Goal: Use online tool/utility: Utilize a website feature to perform a specific function

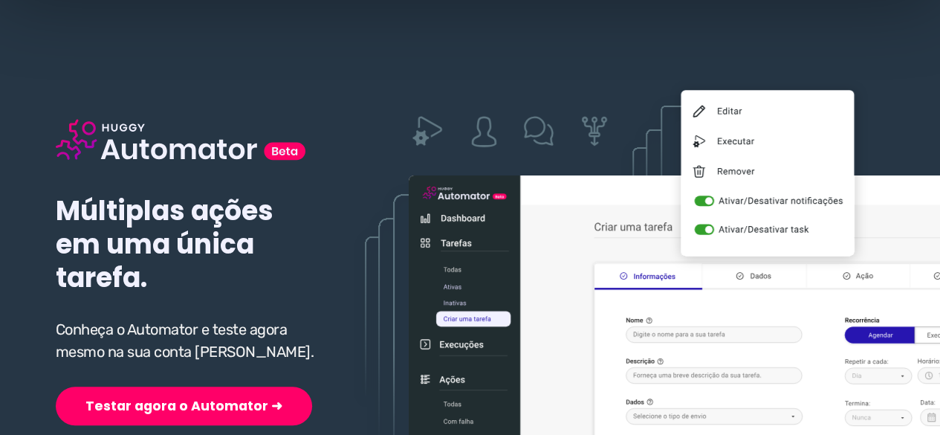
scroll to position [223, 0]
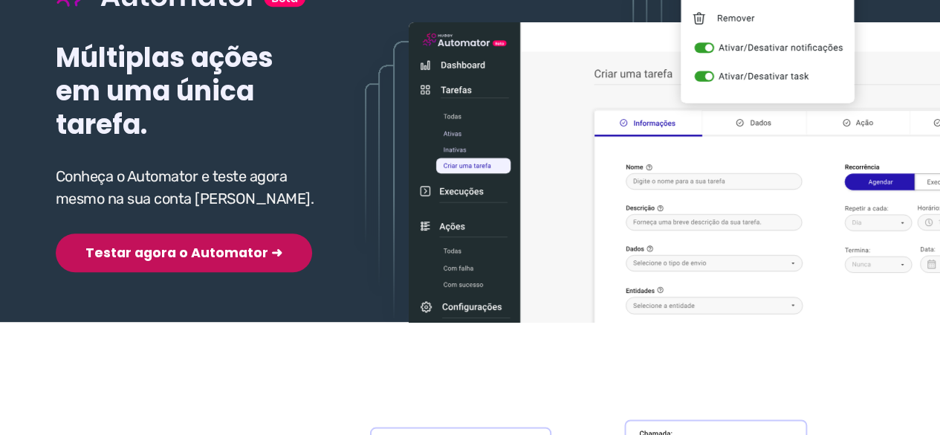
click at [184, 233] on button "Testar agora o Automator ➜" at bounding box center [184, 252] width 256 height 39
click at [184, 245] on button "Testar agora o Automator ➜" at bounding box center [184, 252] width 256 height 39
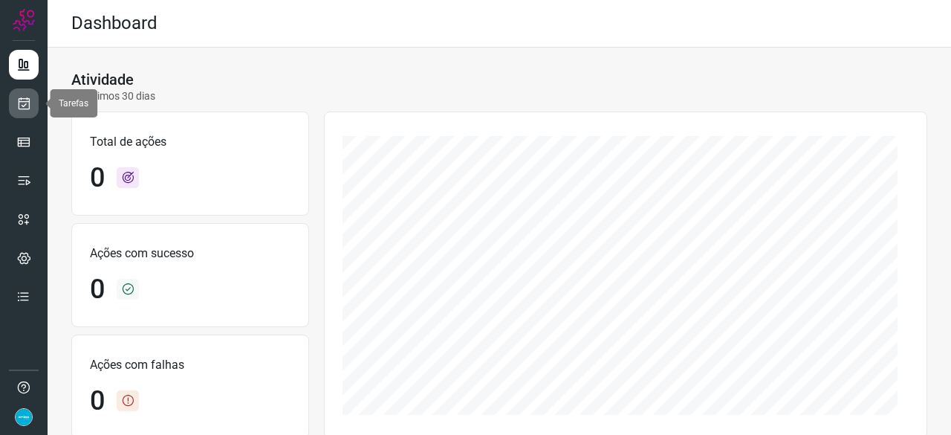
click at [28, 107] on icon at bounding box center [24, 103] width 16 height 15
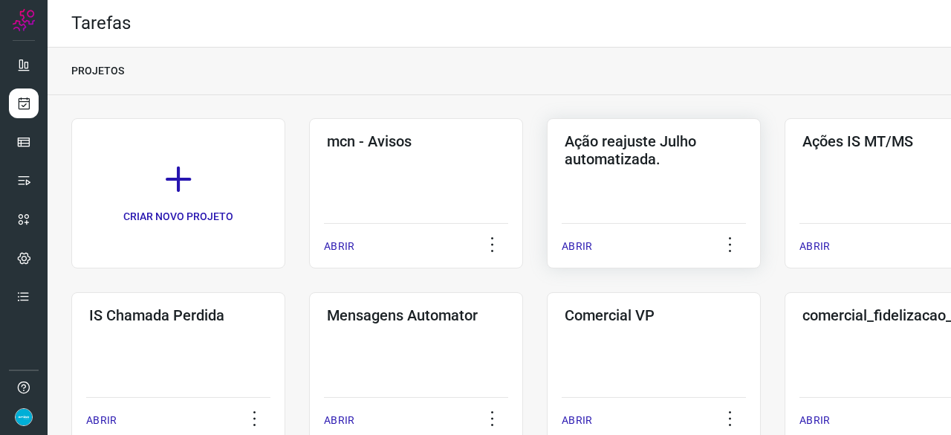
click at [578, 249] on p "ABRIR" at bounding box center [577, 246] width 30 height 16
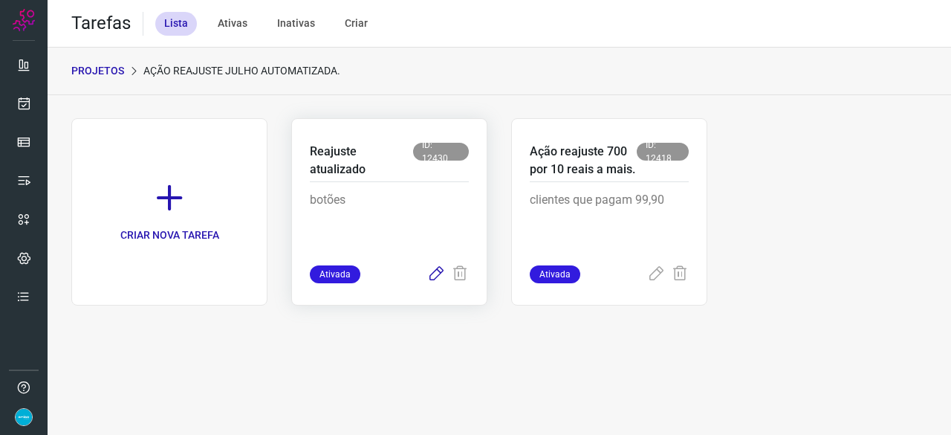
click at [435, 275] on icon at bounding box center [436, 274] width 18 height 18
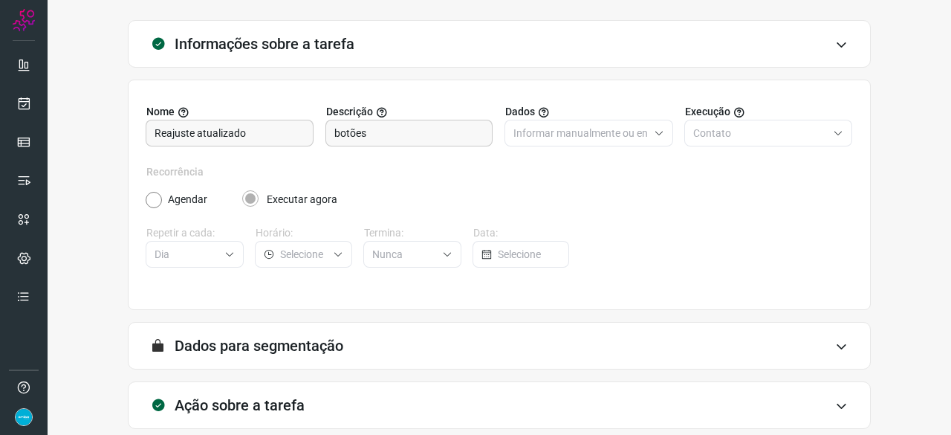
scroll to position [145, 0]
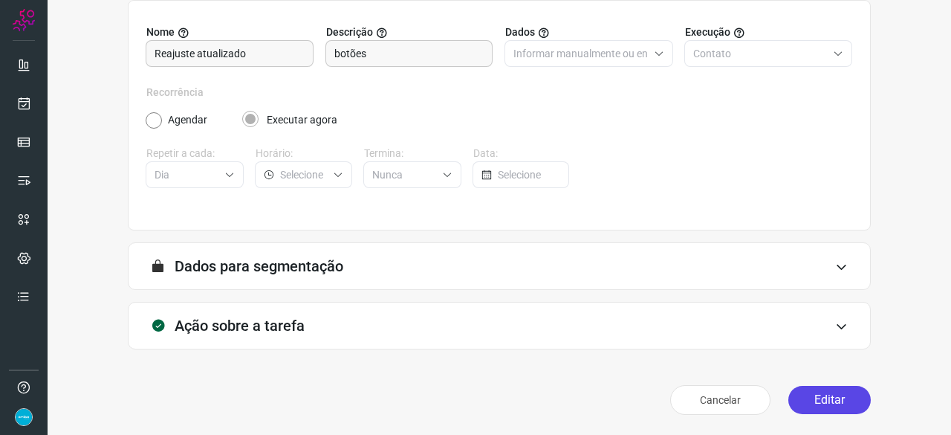
click at [820, 396] on button "Editar" at bounding box center [829, 400] width 82 height 28
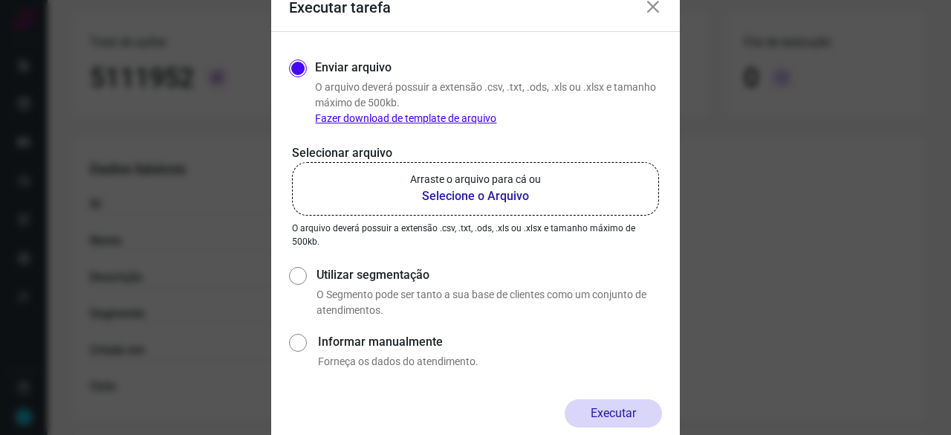
click at [474, 195] on b "Selecione o Arquivo" at bounding box center [475, 196] width 131 height 18
click at [0, 0] on input "Arraste o arquivo para cá ou Selecione o Arquivo" at bounding box center [0, 0] width 0 height 0
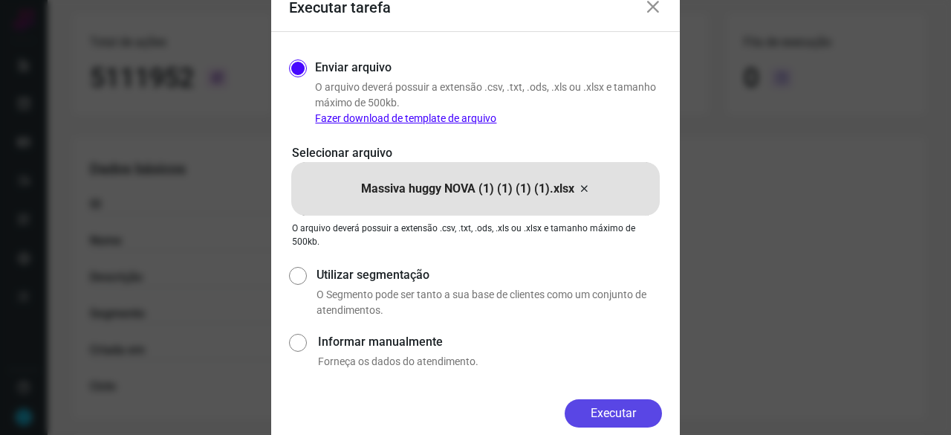
click at [623, 407] on button "Executar" at bounding box center [613, 413] width 97 height 28
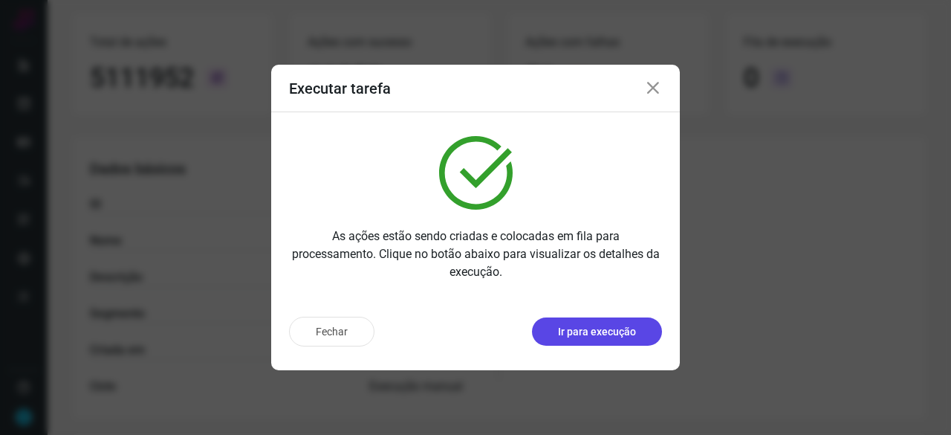
click at [612, 331] on p "Ir para execução" at bounding box center [597, 332] width 78 height 16
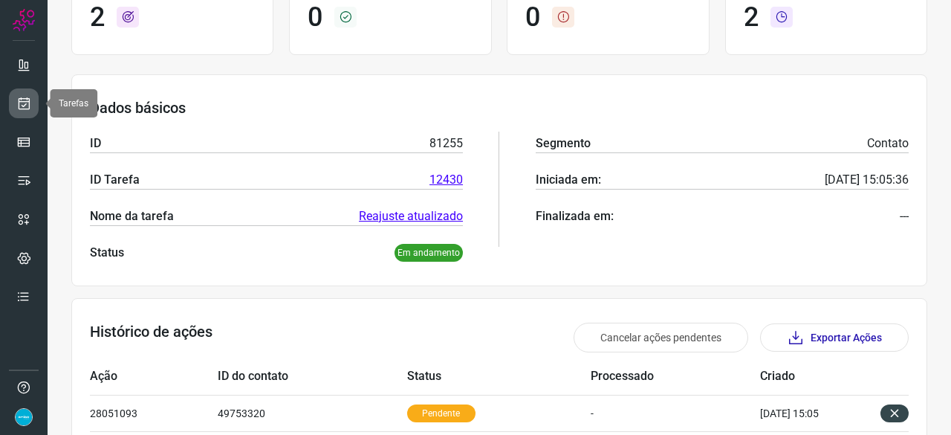
click at [25, 105] on icon at bounding box center [24, 103] width 16 height 15
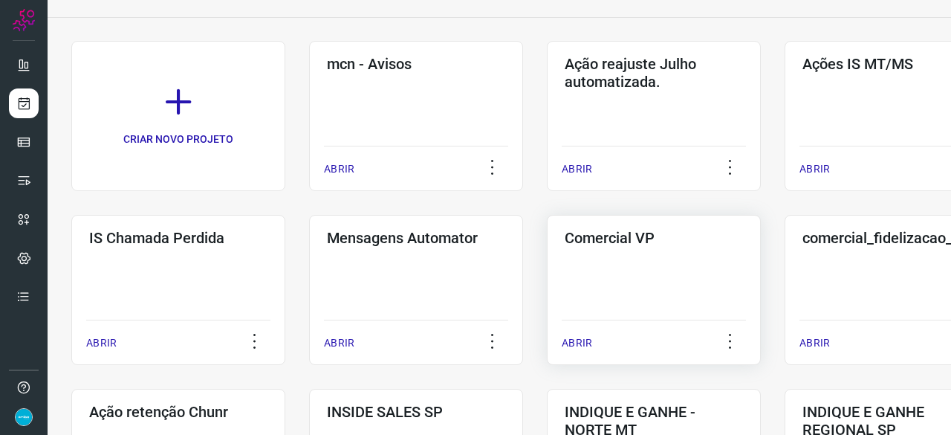
scroll to position [45, 0]
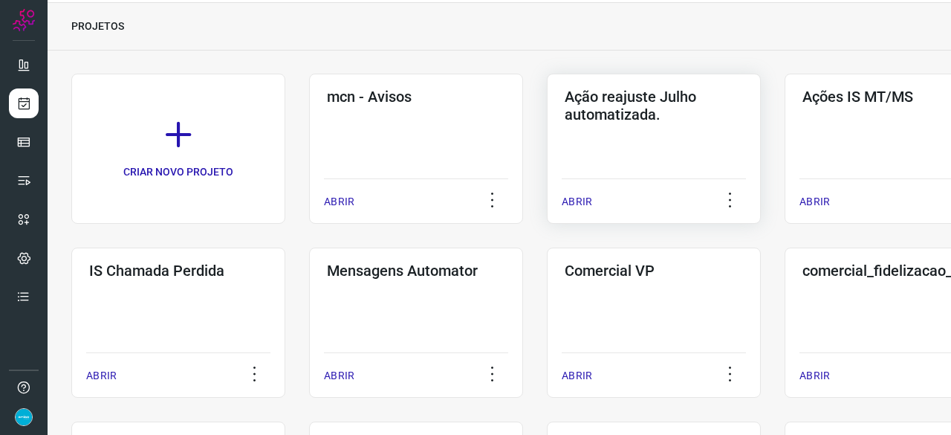
click at [582, 201] on p "ABRIR" at bounding box center [577, 202] width 30 height 16
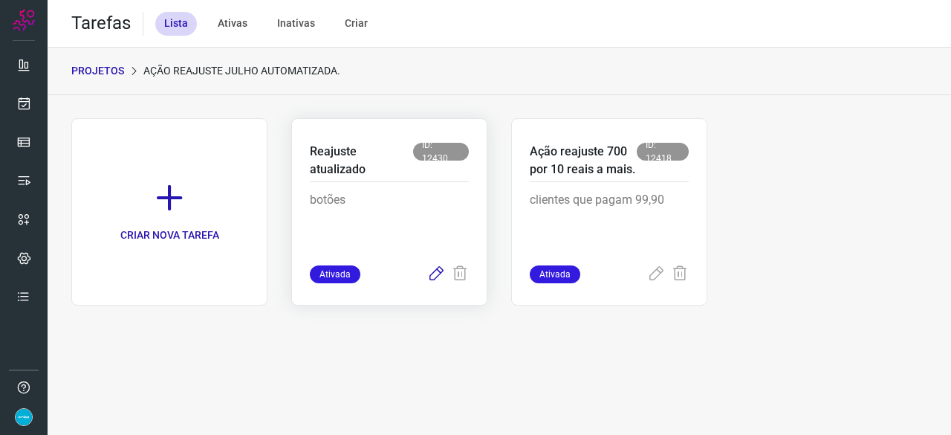
click at [439, 274] on icon at bounding box center [436, 274] width 18 height 18
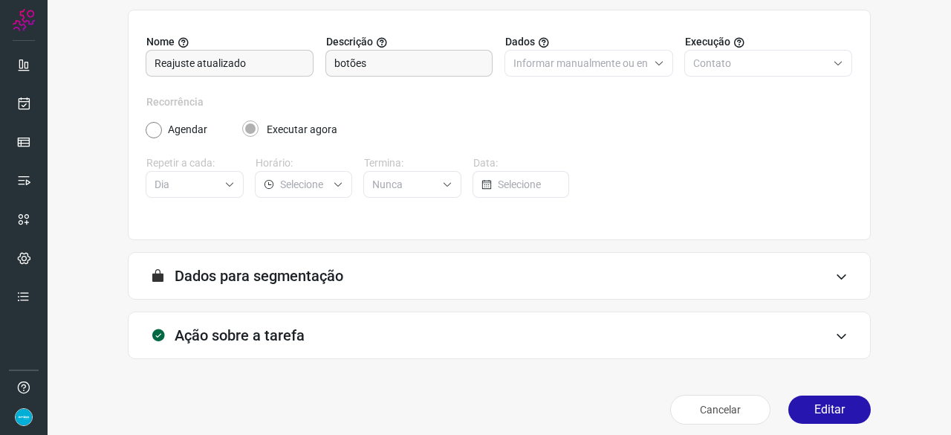
scroll to position [145, 0]
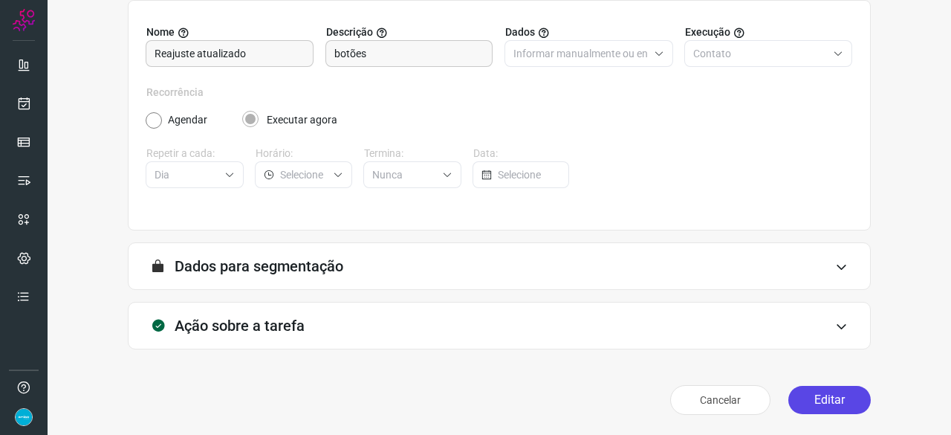
click at [814, 402] on button "Editar" at bounding box center [829, 400] width 82 height 28
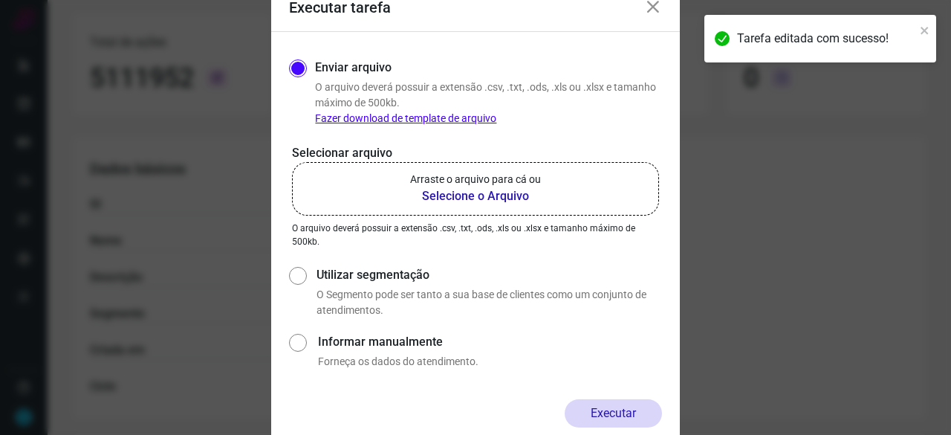
click at [481, 195] on b "Selecione o Arquivo" at bounding box center [475, 196] width 131 height 18
click at [0, 0] on input "Arraste o arquivo para cá ou Selecione o Arquivo" at bounding box center [0, 0] width 0 height 0
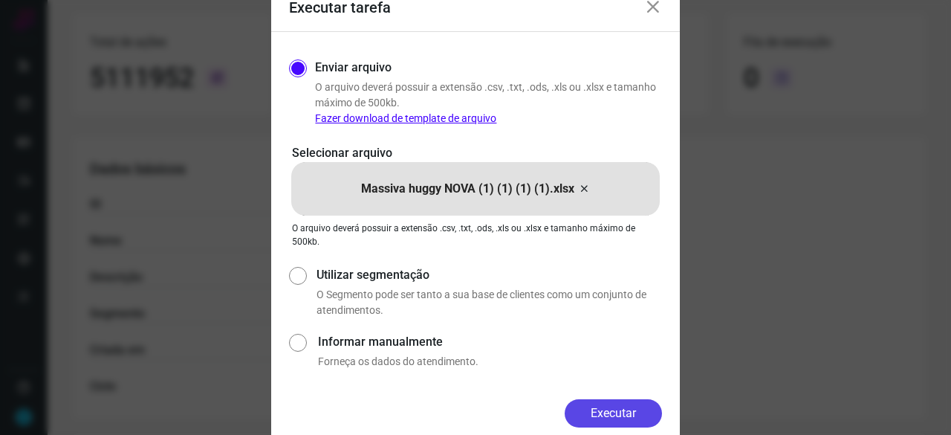
click at [616, 408] on button "Executar" at bounding box center [613, 413] width 97 height 28
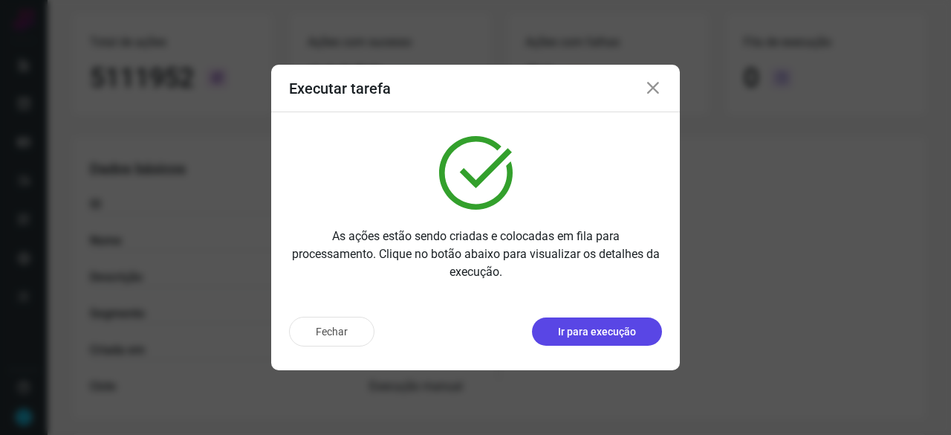
click at [620, 326] on p "Ir para execução" at bounding box center [597, 332] width 78 height 16
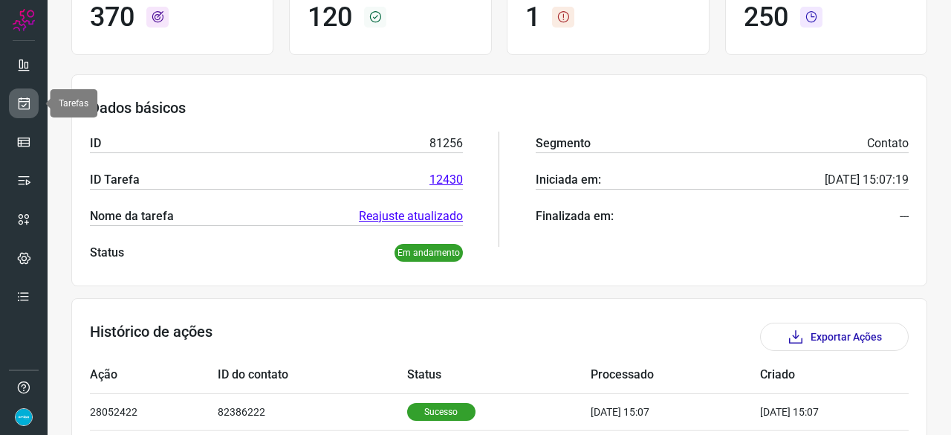
click at [19, 100] on icon at bounding box center [24, 103] width 16 height 15
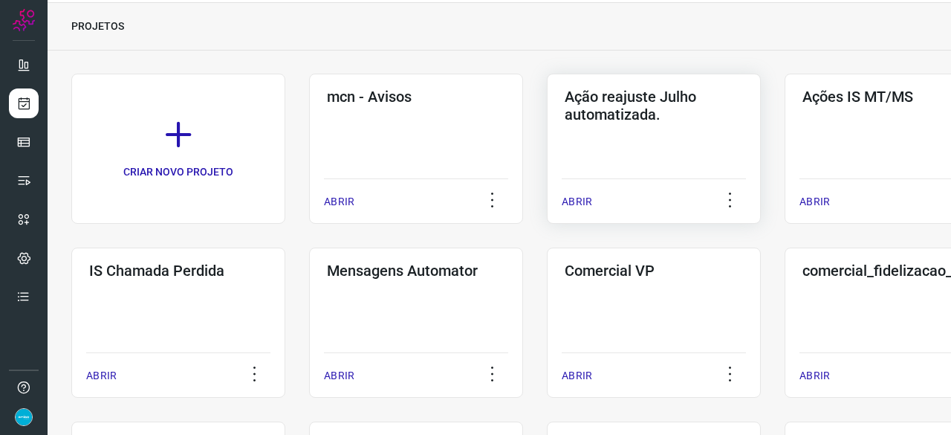
click at [585, 197] on p "ABRIR" at bounding box center [577, 202] width 30 height 16
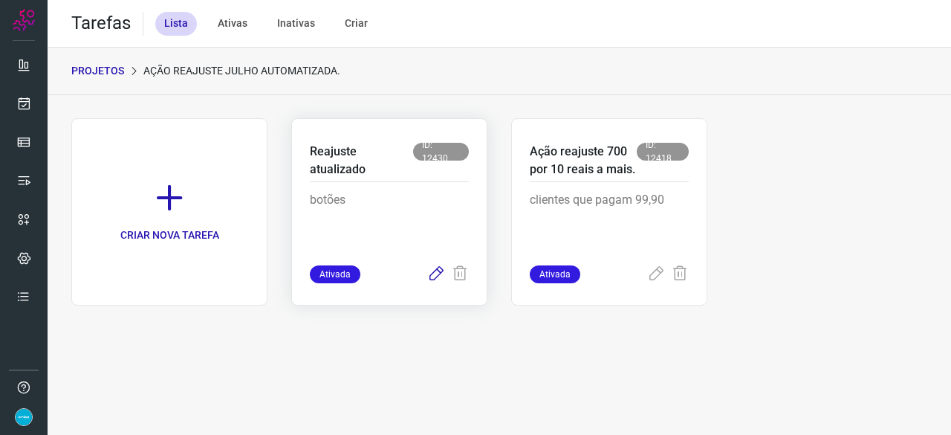
click at [438, 271] on icon at bounding box center [436, 274] width 18 height 18
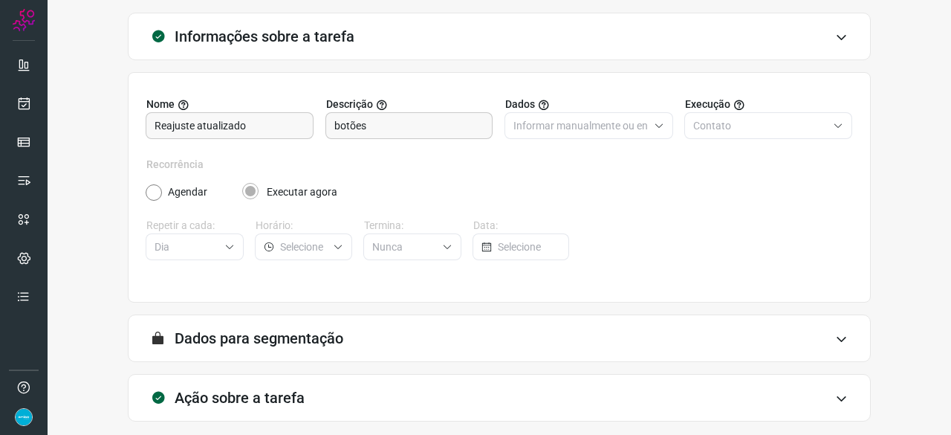
scroll to position [145, 0]
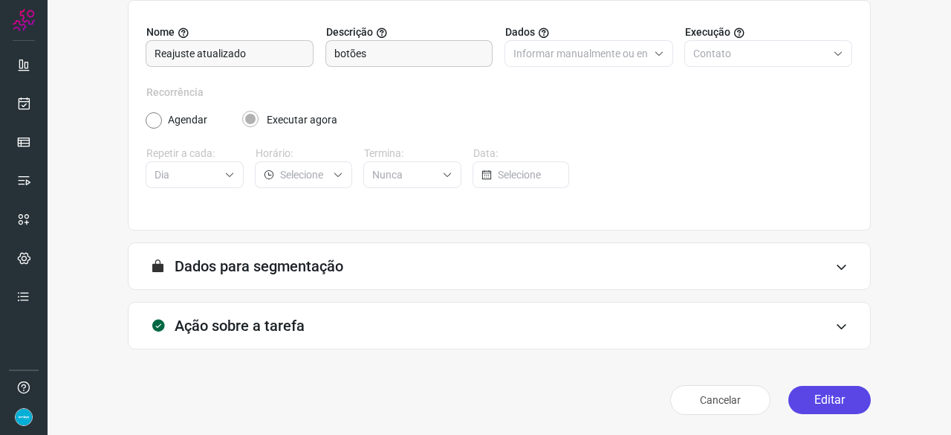
click at [802, 396] on button "Editar" at bounding box center [829, 400] width 82 height 28
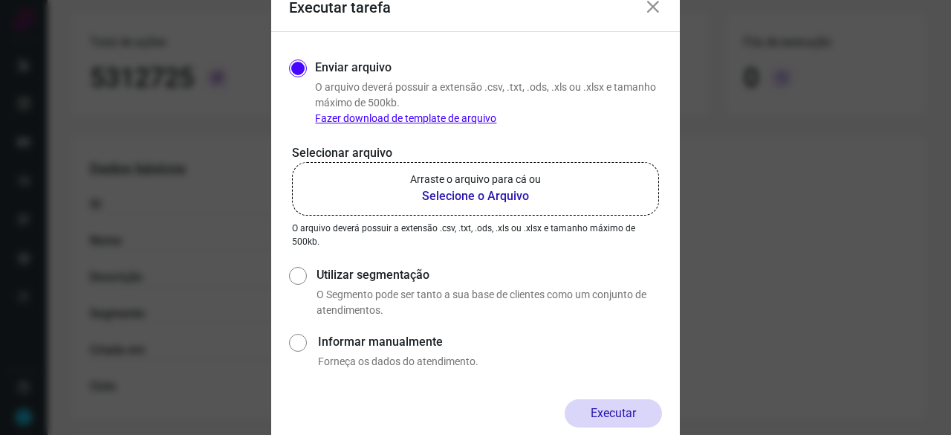
click at [461, 195] on b "Selecione o Arquivo" at bounding box center [475, 196] width 131 height 18
click at [0, 0] on input "Arraste o arquivo para cá ou Selecione o Arquivo" at bounding box center [0, 0] width 0 height 0
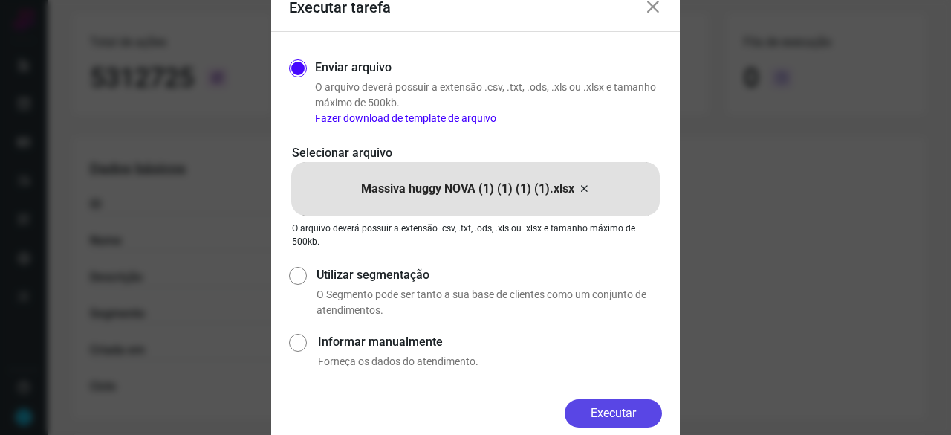
click at [633, 410] on button "Executar" at bounding box center [613, 413] width 97 height 28
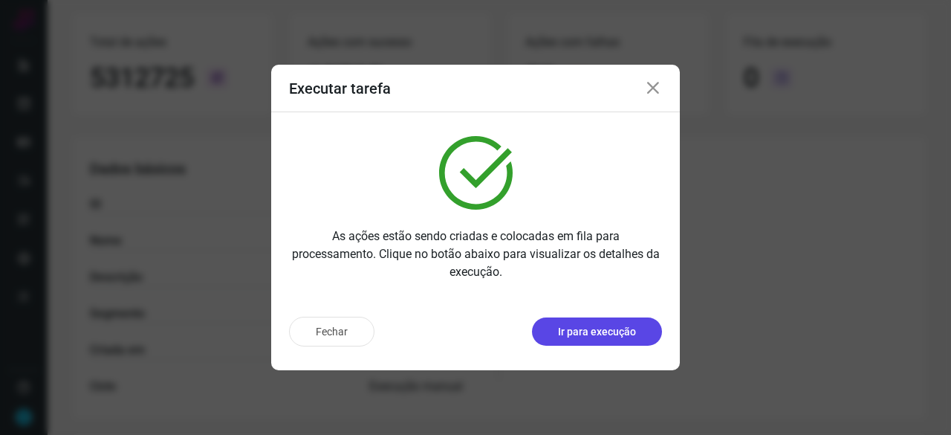
click at [579, 331] on p "Ir para execução" at bounding box center [597, 332] width 78 height 16
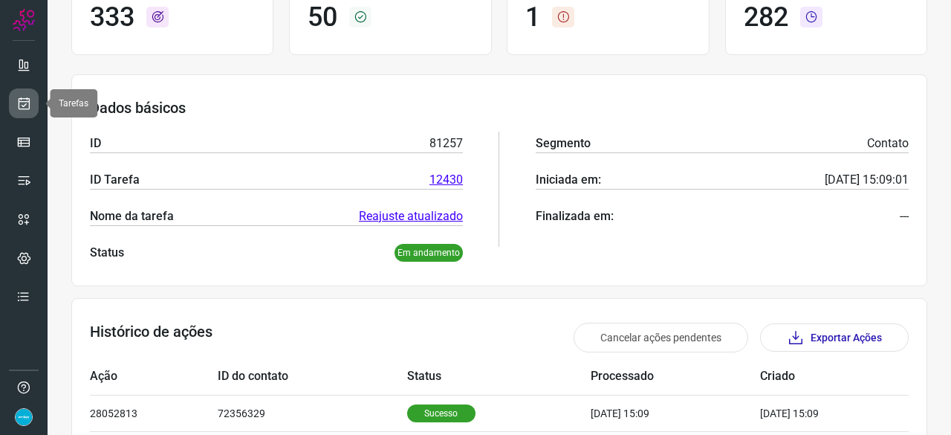
click at [15, 103] on link at bounding box center [24, 103] width 30 height 30
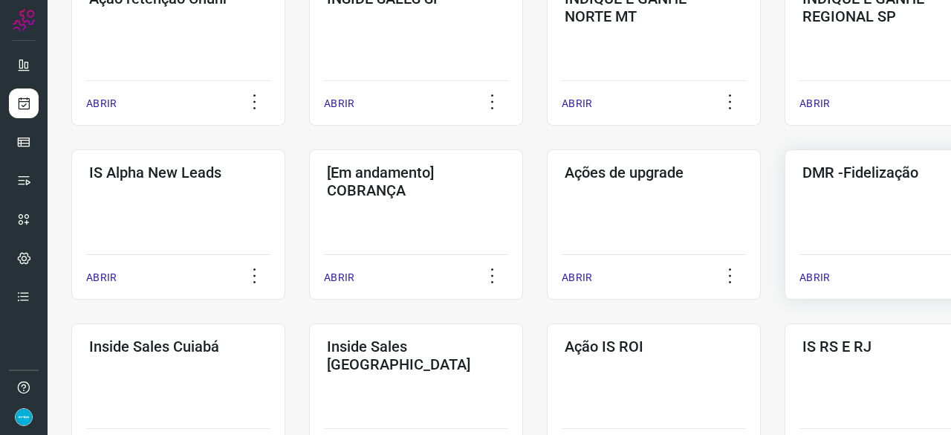
click at [808, 276] on p "ABRIR" at bounding box center [814, 278] width 30 height 16
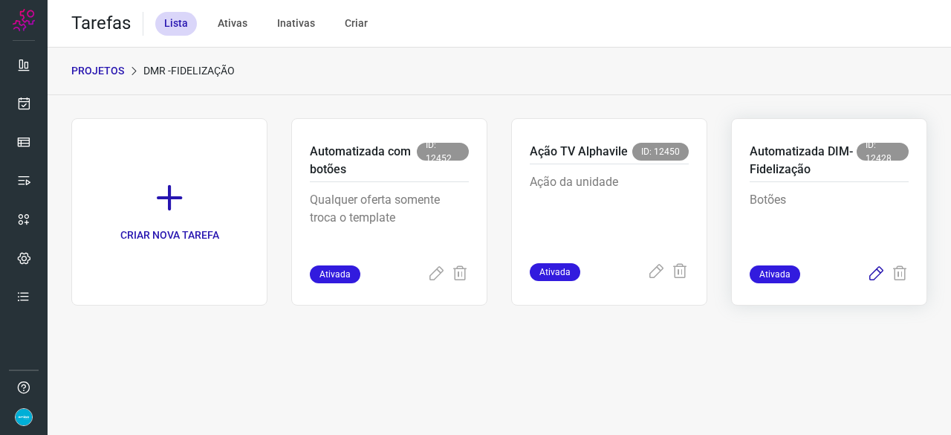
click at [877, 273] on icon at bounding box center [876, 274] width 18 height 18
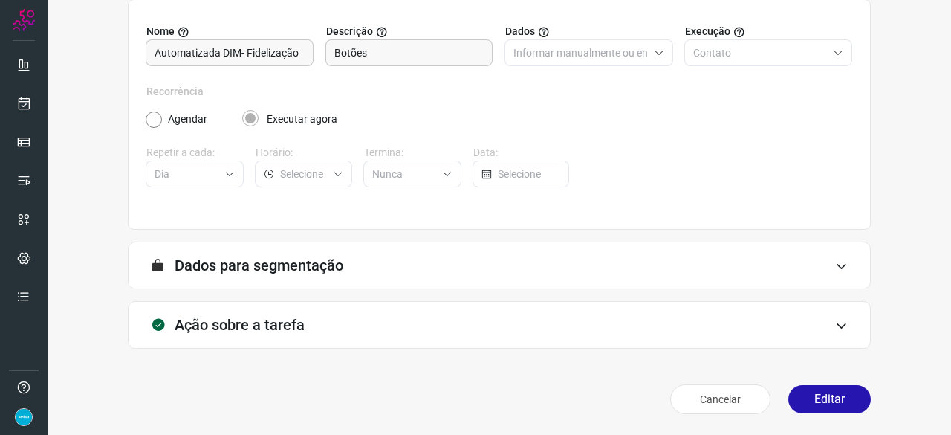
scroll to position [145, 0]
click at [811, 394] on button "Editar" at bounding box center [829, 400] width 82 height 28
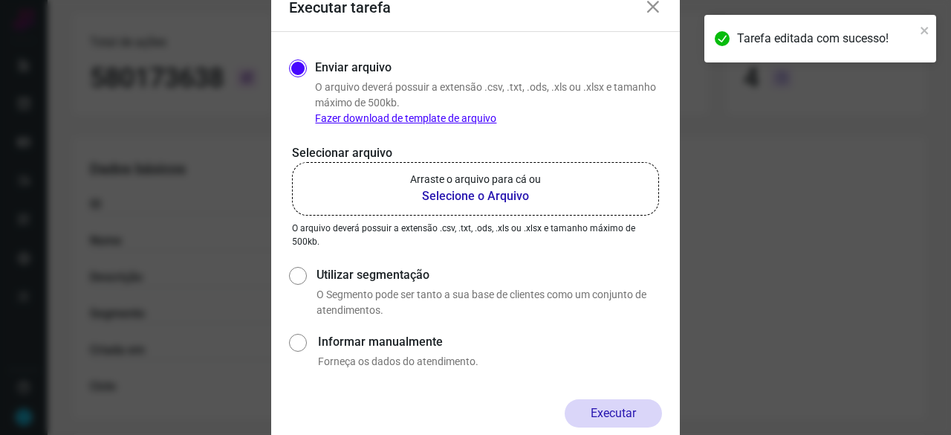
click at [450, 198] on b "Selecione o Arquivo" at bounding box center [475, 196] width 131 height 18
click at [0, 0] on input "Arraste o arquivo para cá ou Selecione o Arquivo" at bounding box center [0, 0] width 0 height 0
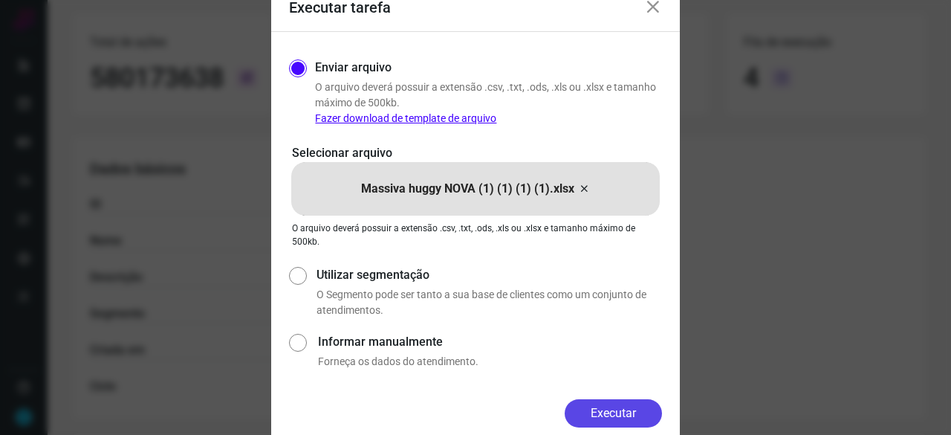
click at [608, 406] on button "Executar" at bounding box center [613, 413] width 97 height 28
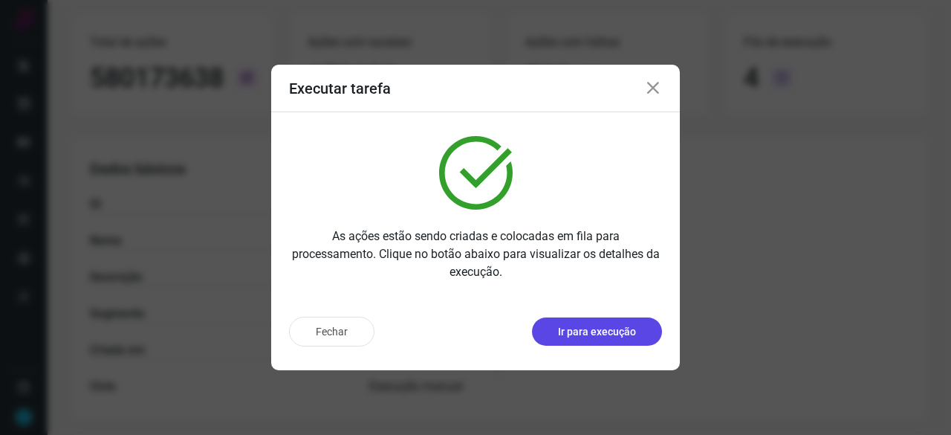
click at [618, 332] on p "Ir para execução" at bounding box center [597, 332] width 78 height 16
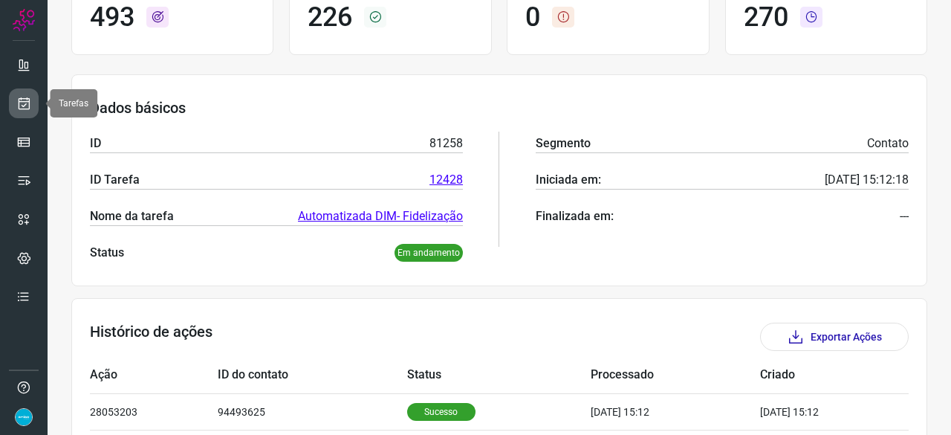
click at [25, 97] on icon at bounding box center [24, 103] width 16 height 15
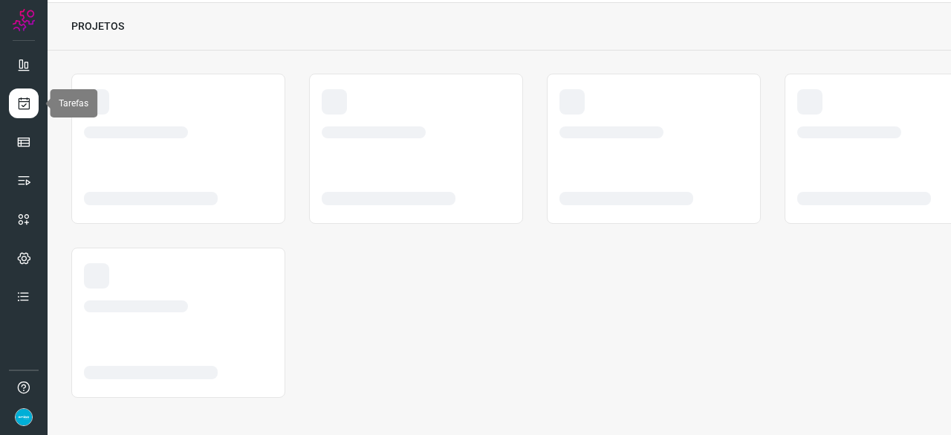
scroll to position [45, 0]
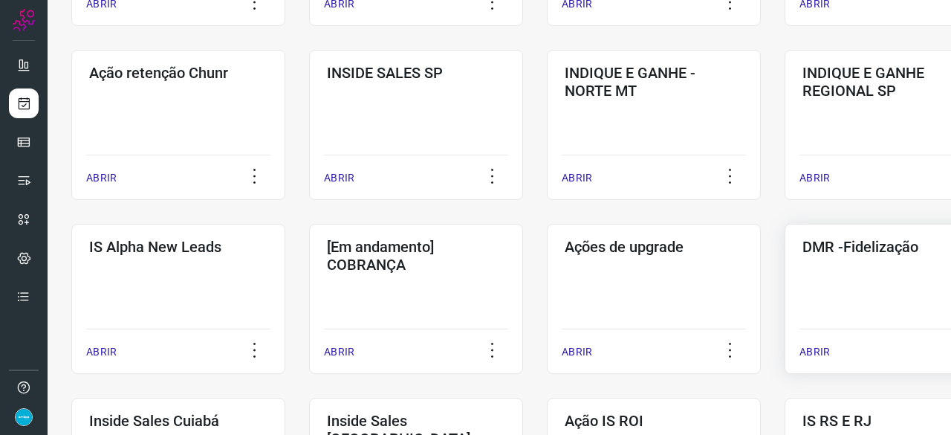
click at [815, 350] on p "ABRIR" at bounding box center [814, 352] width 30 height 16
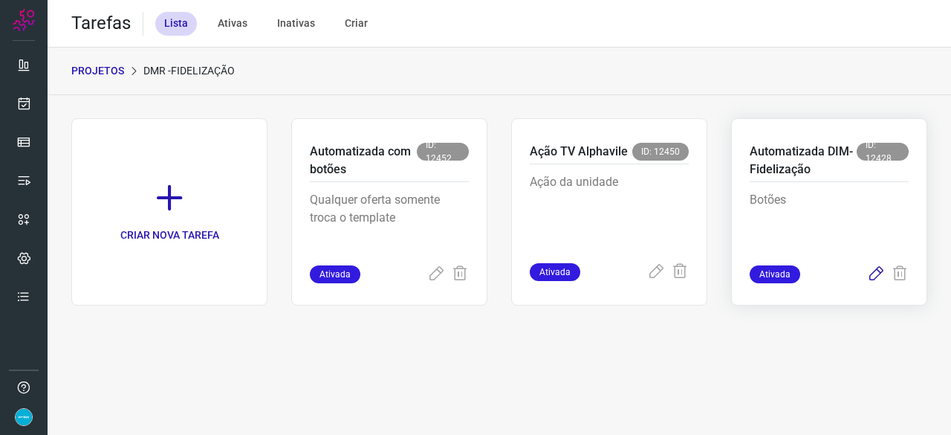
click at [879, 270] on icon at bounding box center [876, 274] width 18 height 18
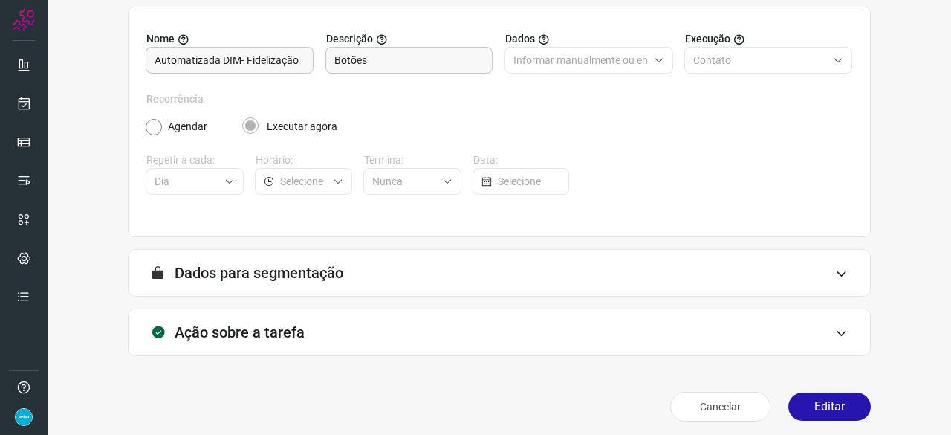
scroll to position [145, 0]
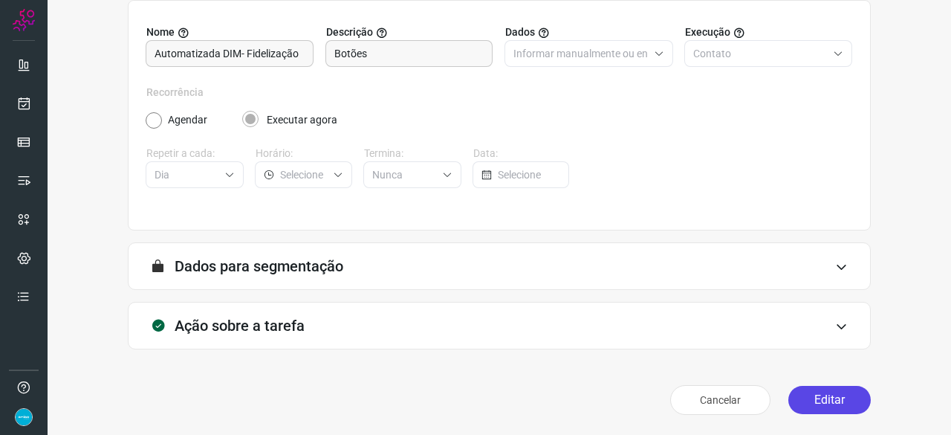
click at [829, 392] on button "Editar" at bounding box center [829, 400] width 82 height 28
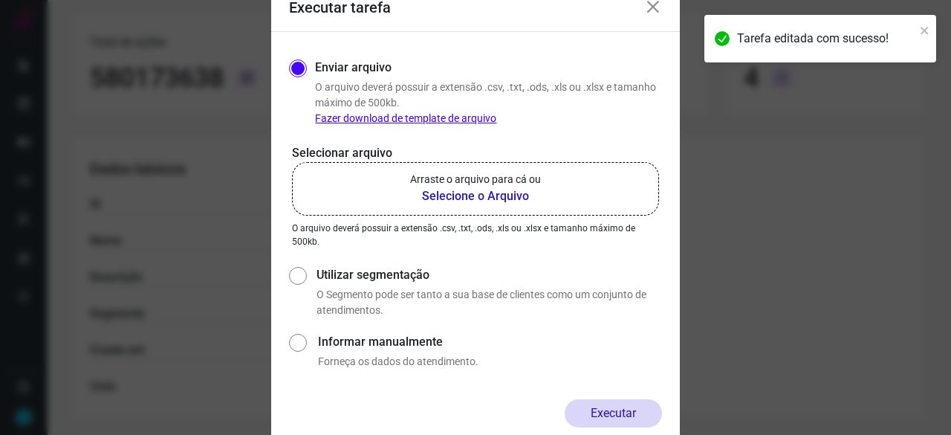
click at [478, 197] on b "Selecione o Arquivo" at bounding box center [475, 196] width 131 height 18
click at [0, 0] on input "Arraste o arquivo para cá ou Selecione o Arquivo" at bounding box center [0, 0] width 0 height 0
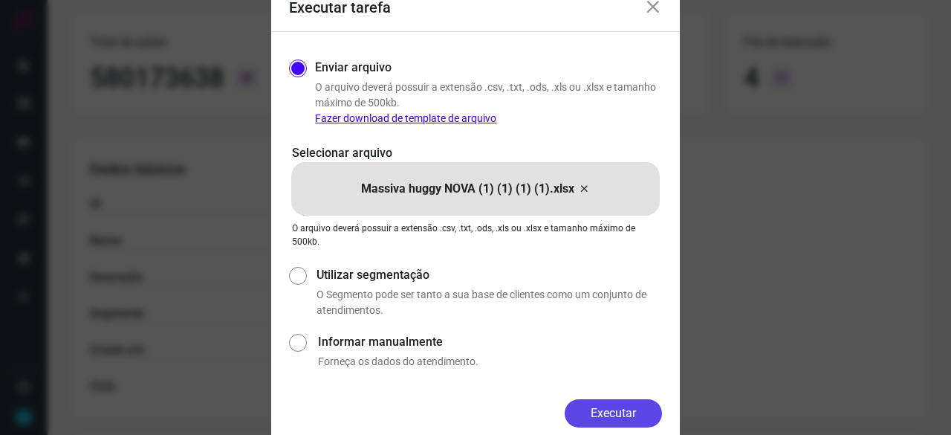
click at [628, 408] on button "Executar" at bounding box center [613, 413] width 97 height 28
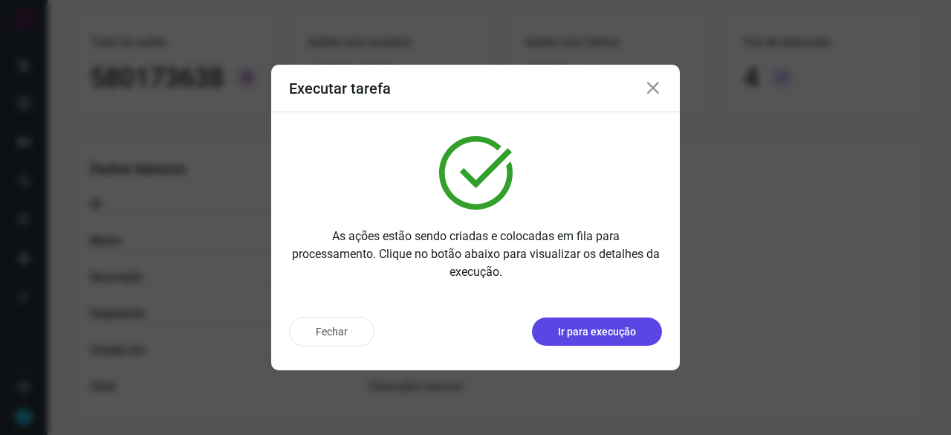
click at [567, 334] on p "Ir para execução" at bounding box center [597, 332] width 78 height 16
